Goal: Task Accomplishment & Management: Manage account settings

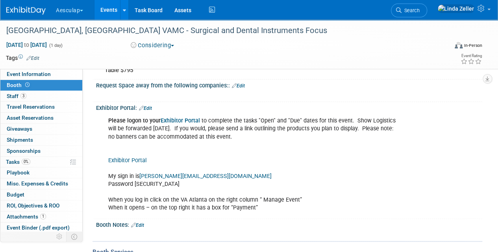
scroll to position [79, 0]
click at [128, 158] on link "Exhibitor Portal" at bounding box center [127, 160] width 38 height 7
drag, startPoint x: 220, startPoint y: 177, endPoint x: 141, endPoint y: 178, distance: 79.2
click at [141, 178] on div "Please logon to your Exhibitor Portal to complete the tasks "Open" and "Due" da…" at bounding box center [254, 164] width 303 height 103
copy link "[PERSON_NAME][EMAIL_ADDRESS][DOMAIN_NAME]"
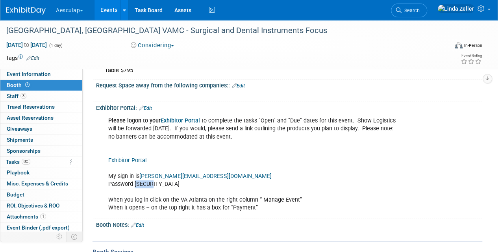
drag, startPoint x: 155, startPoint y: 182, endPoint x: 136, endPoint y: 185, distance: 19.9
click at [136, 185] on div "Please logon to your Exhibitor Portal to complete the tasks "Open" and "Due" da…" at bounding box center [254, 164] width 303 height 103
copy div "DB2025"
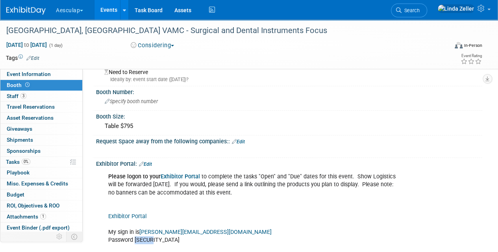
scroll to position [22, 0]
click at [28, 74] on span "Event Information" at bounding box center [29, 74] width 44 height 6
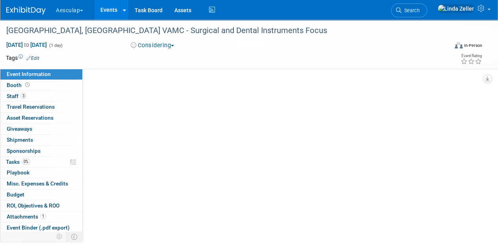
scroll to position [0, 0]
select select "In Review with Compliance"
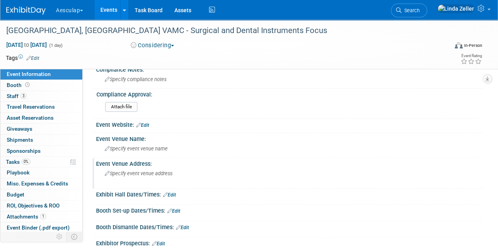
scroll to position [53, 0]
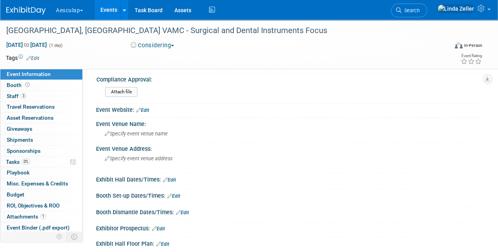
click at [176, 178] on link "Edit" at bounding box center [169, 180] width 13 height 6
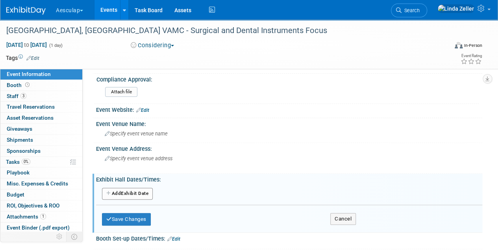
click at [134, 195] on button "Add Another Exhibit Date" at bounding box center [127, 194] width 51 height 12
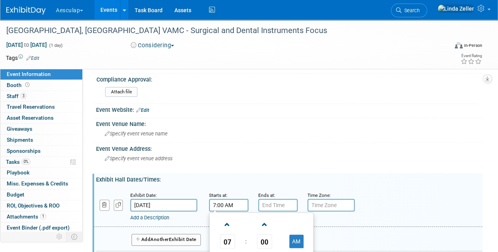
click at [219, 208] on input "7:00 AM" at bounding box center [228, 205] width 39 height 13
type input "9:00 AM"
click at [268, 202] on input "7:00 PM" at bounding box center [277, 205] width 39 height 13
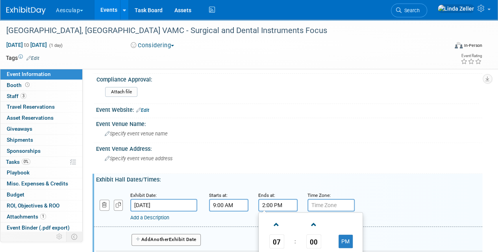
type input "2:00 PM"
click at [314, 206] on input "text" at bounding box center [331, 205] width 47 height 13
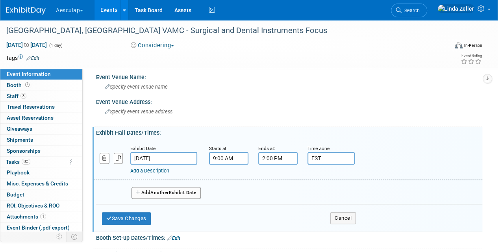
scroll to position [99, 0]
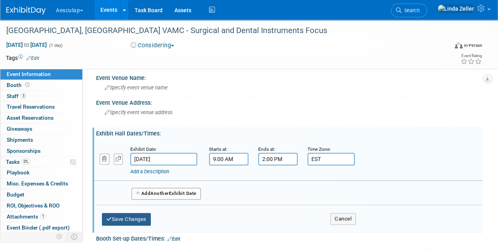
type input "EST"
click at [143, 220] on button "Save Changes" at bounding box center [126, 219] width 49 height 13
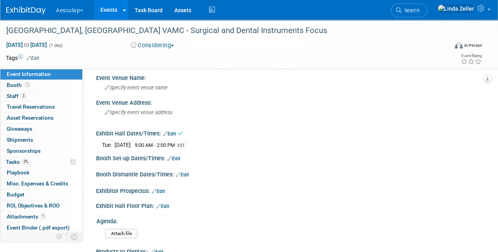
click at [177, 156] on link "Edit" at bounding box center [173, 159] width 13 height 6
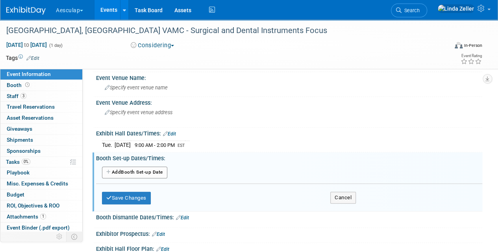
click at [145, 173] on button "Add Another Booth Set-up Date" at bounding box center [134, 173] width 65 height 12
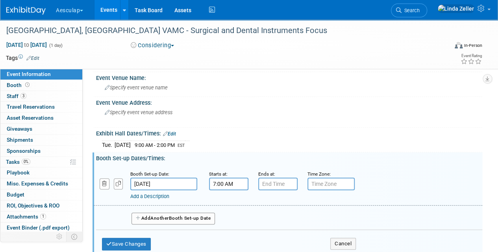
click at [219, 183] on input "7:00 AM" at bounding box center [228, 184] width 39 height 13
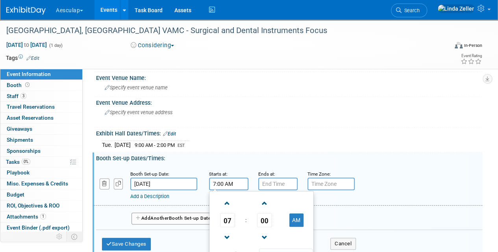
click at [220, 181] on input "7:00 AM" at bounding box center [228, 184] width 39 height 13
type input "7:30 AM"
click at [264, 183] on input "7:00 PM" at bounding box center [277, 184] width 39 height 13
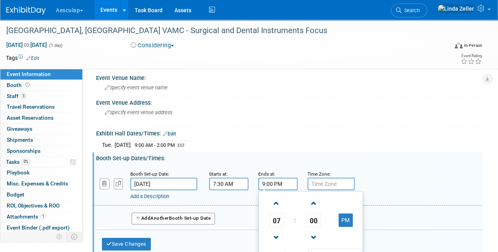
click at [277, 183] on input "9:00 PM" at bounding box center [277, 184] width 39 height 13
type input "9:00 AM"
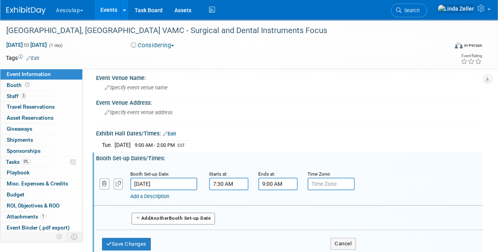
click at [147, 198] on link "Add a Description" at bounding box center [149, 196] width 39 height 6
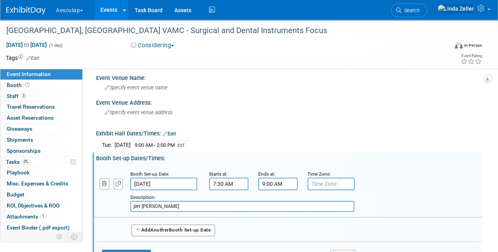
scroll to position [121, 0]
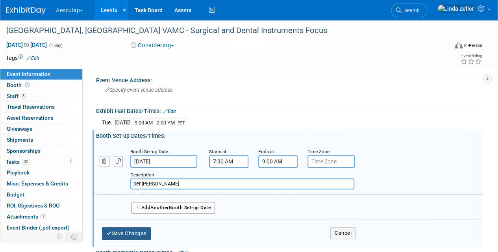
type input "per [PERSON_NAME]"
click at [119, 229] on button "Save Changes" at bounding box center [126, 233] width 49 height 13
